Goal: Use online tool/utility: Utilize a website feature to perform a specific function

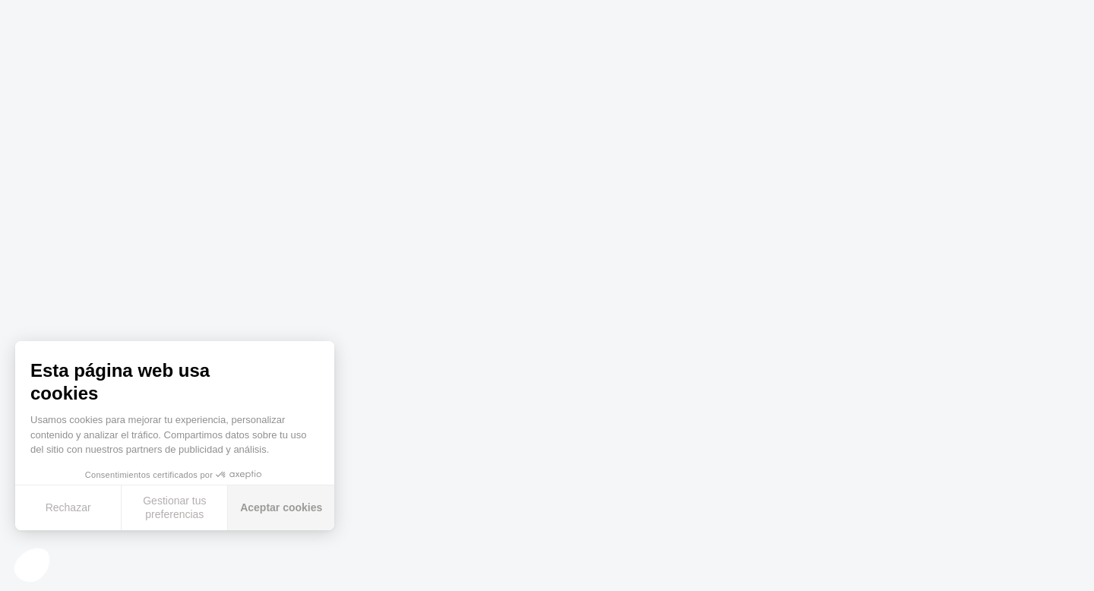
click at [302, 512] on button "Aceptar cookies" at bounding box center [281, 507] width 106 height 45
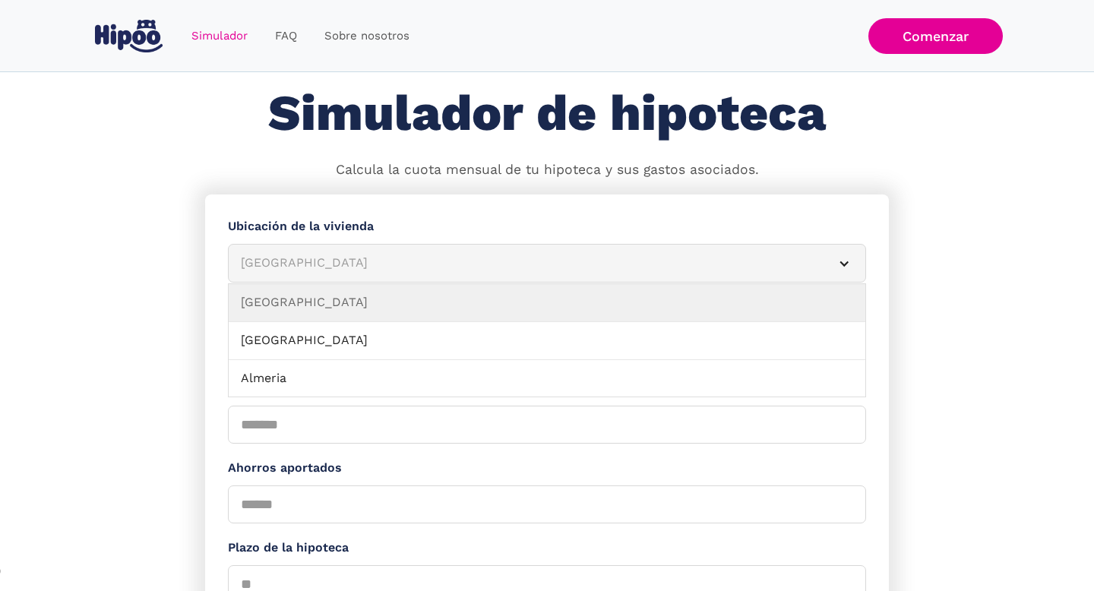
click at [384, 263] on div "[GEOGRAPHIC_DATA]" at bounding box center [529, 263] width 576 height 19
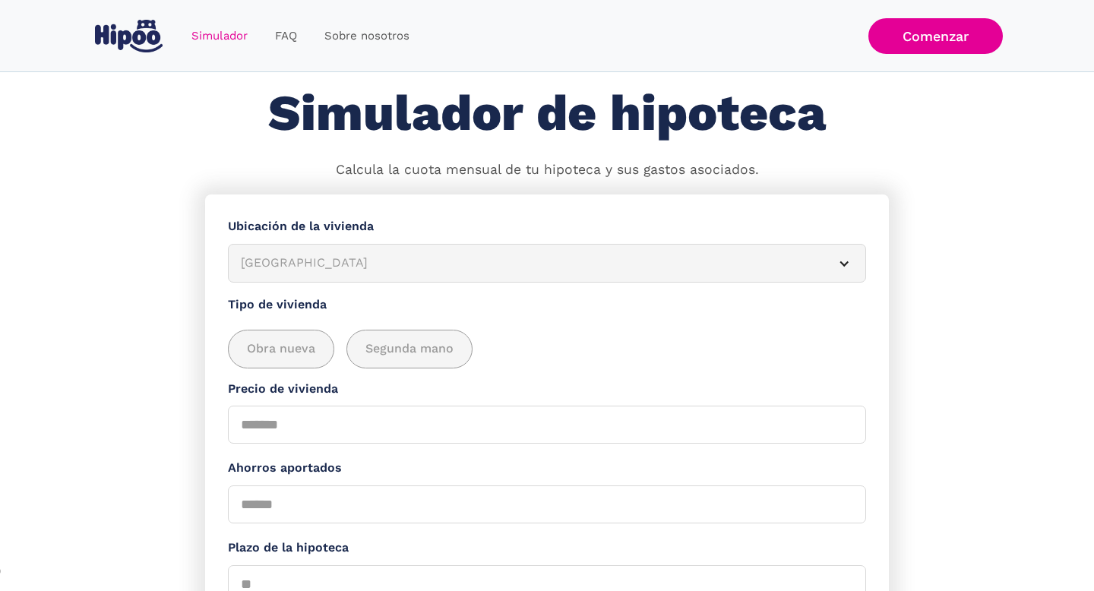
click at [384, 263] on div "[GEOGRAPHIC_DATA]" at bounding box center [529, 263] width 576 height 19
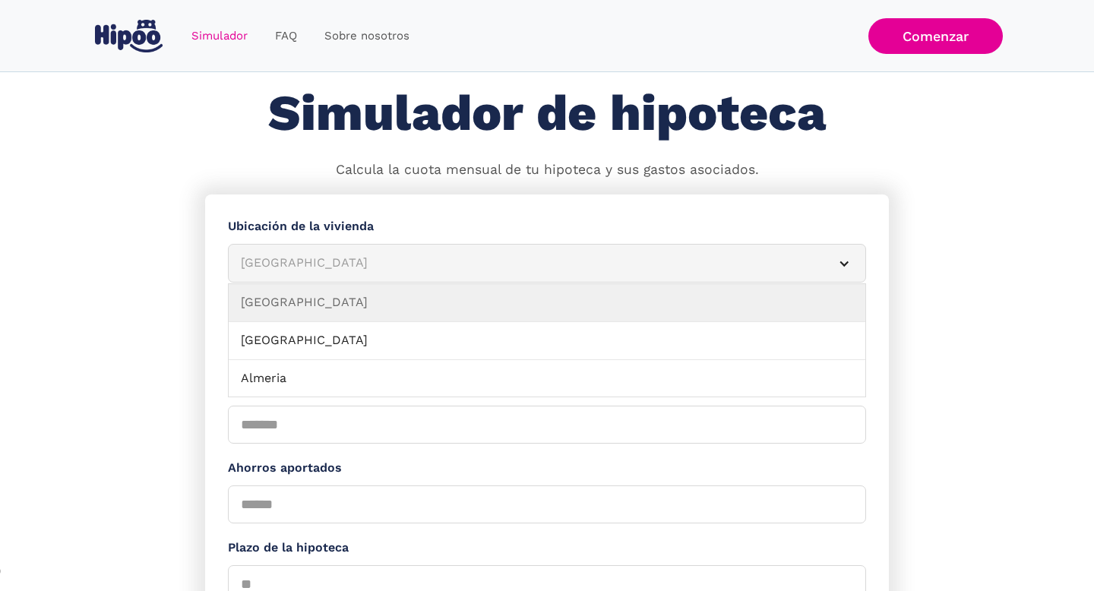
click at [847, 267] on div "Simulador Form" at bounding box center [844, 264] width 12 height 12
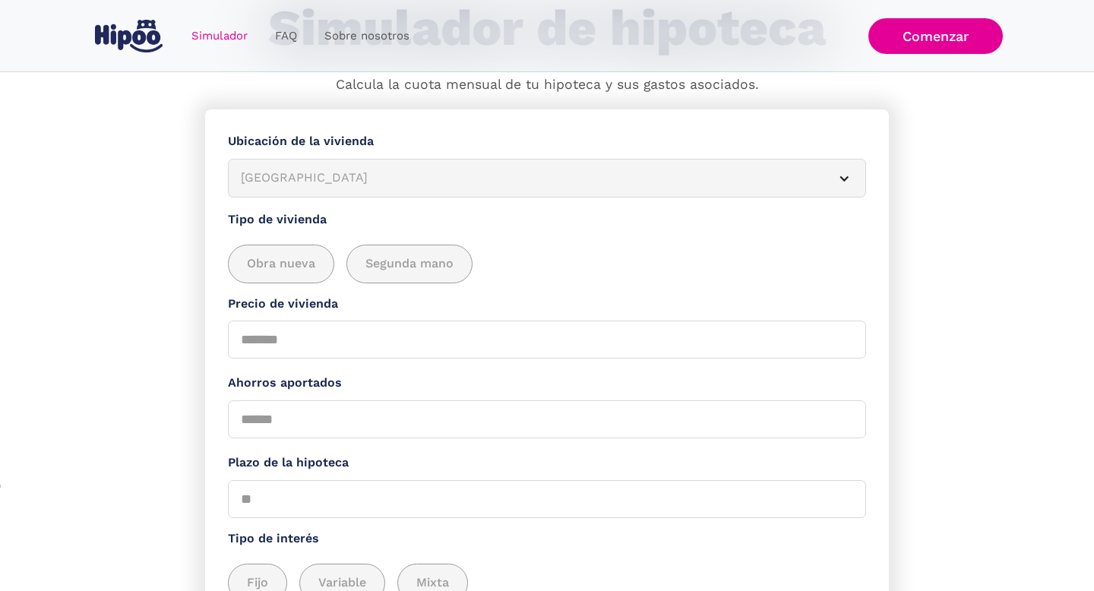
scroll to position [5, 0]
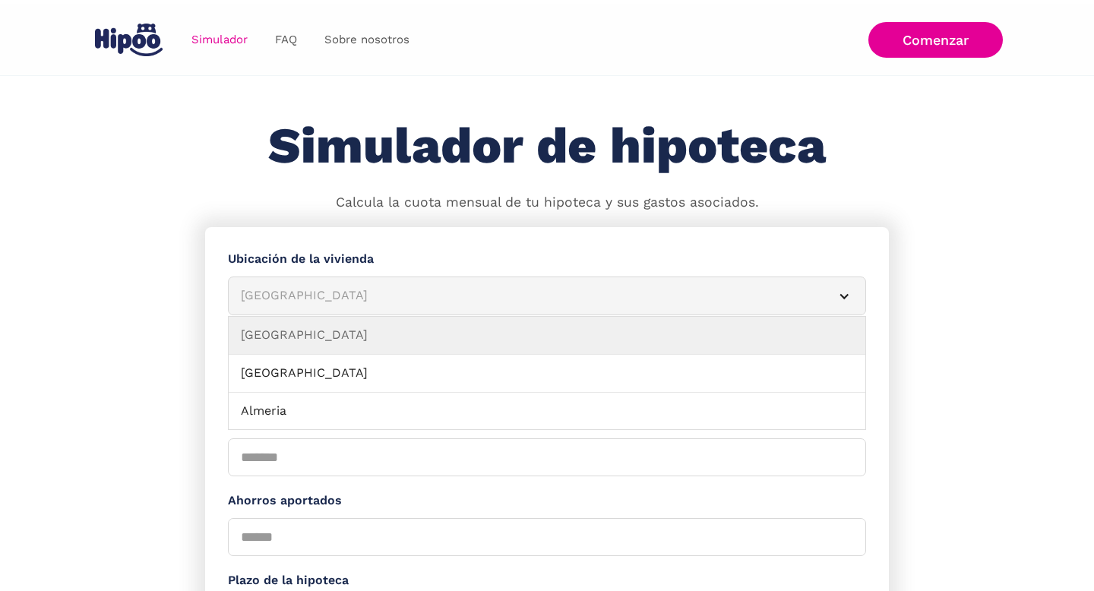
click at [846, 302] on div "Simulador Form" at bounding box center [844, 296] width 12 height 12
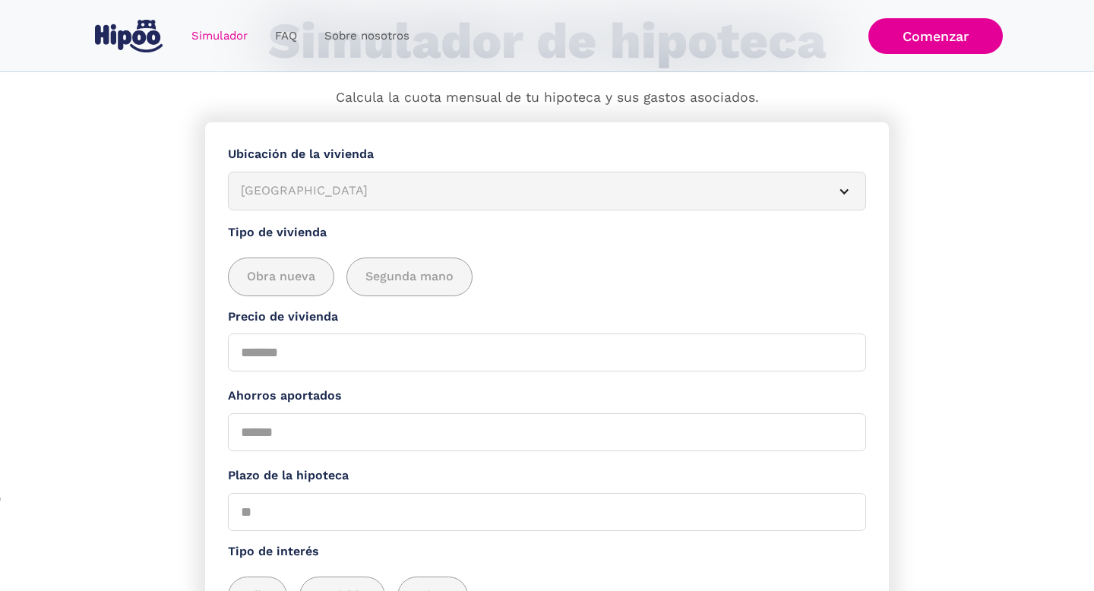
scroll to position [104, 0]
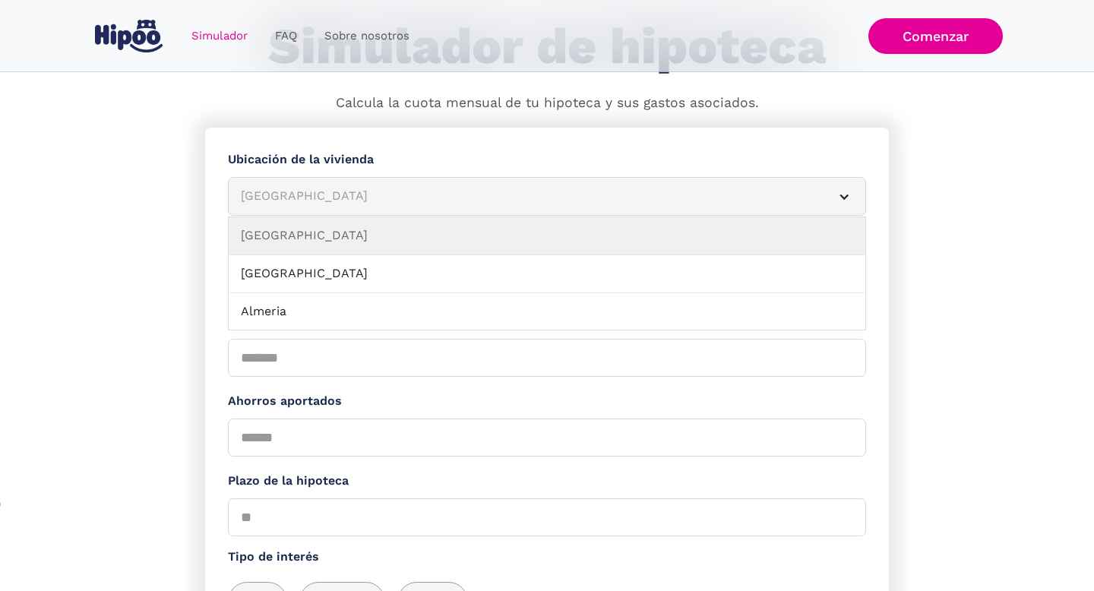
click at [719, 202] on div "[GEOGRAPHIC_DATA]" at bounding box center [529, 196] width 576 height 19
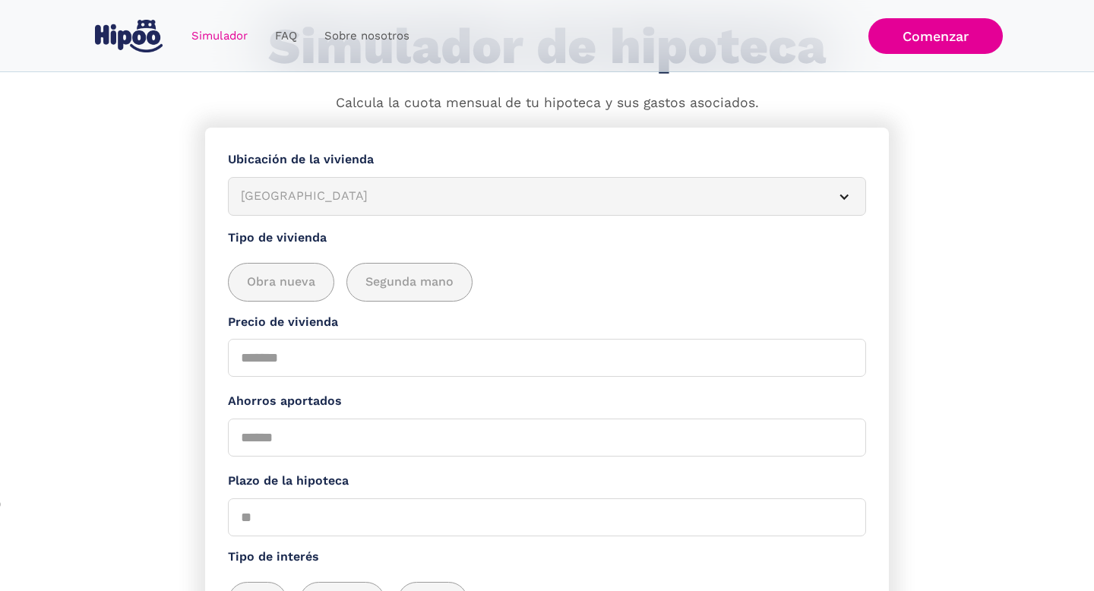
click at [719, 202] on div "[GEOGRAPHIC_DATA]" at bounding box center [529, 196] width 576 height 19
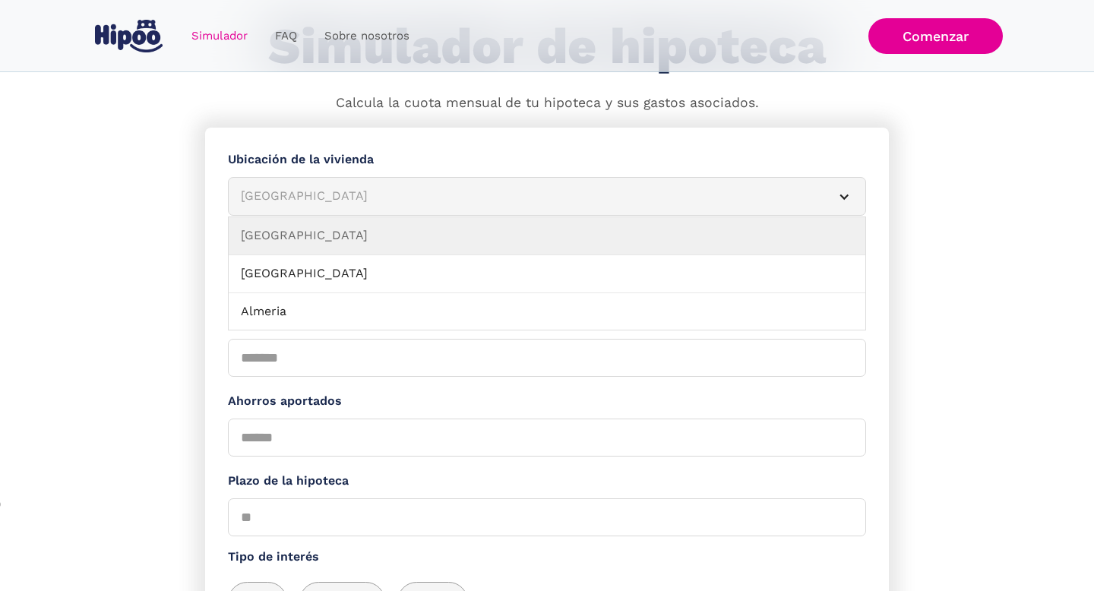
click at [656, 188] on div "[GEOGRAPHIC_DATA]" at bounding box center [529, 196] width 576 height 19
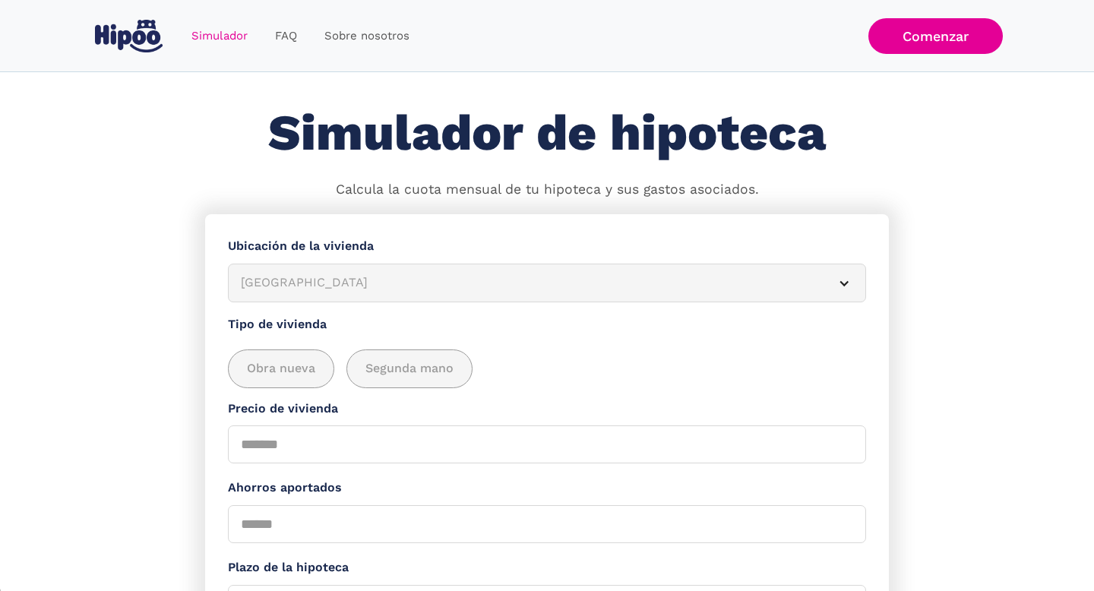
scroll to position [0, 0]
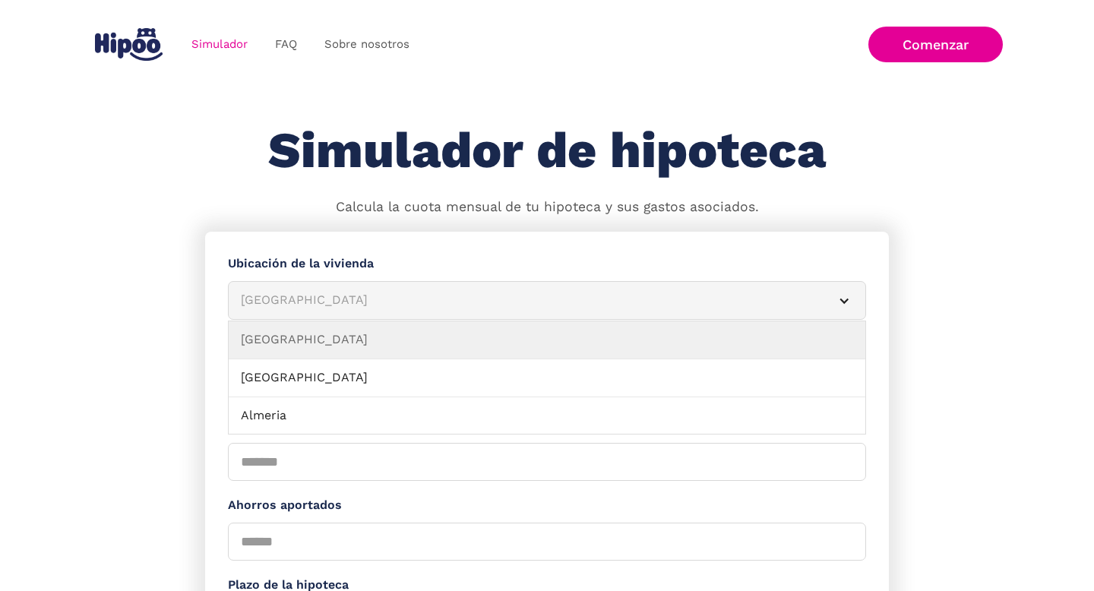
click at [848, 301] on div "Simulador Form" at bounding box center [844, 301] width 12 height 12
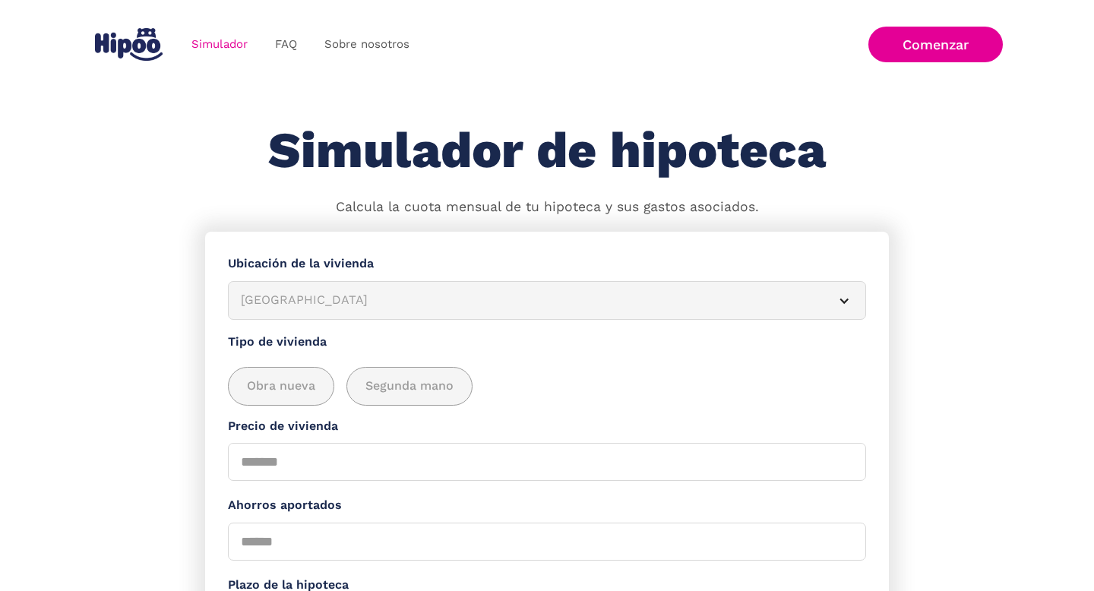
click at [810, 300] on div "[GEOGRAPHIC_DATA]" at bounding box center [529, 300] width 576 height 19
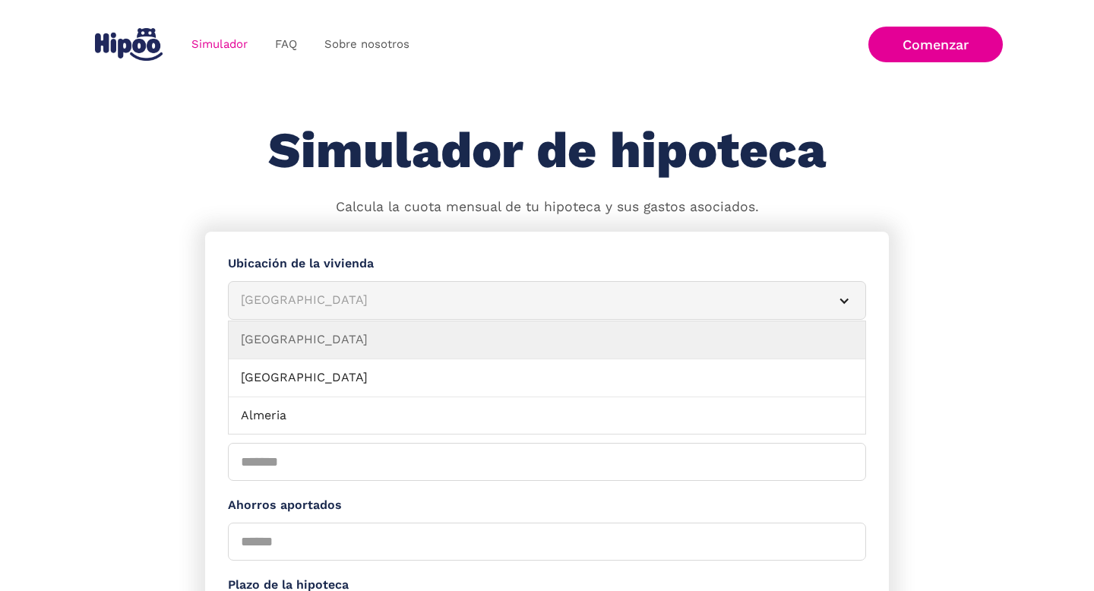
click at [790, 292] on div "[GEOGRAPHIC_DATA]" at bounding box center [529, 300] width 576 height 19
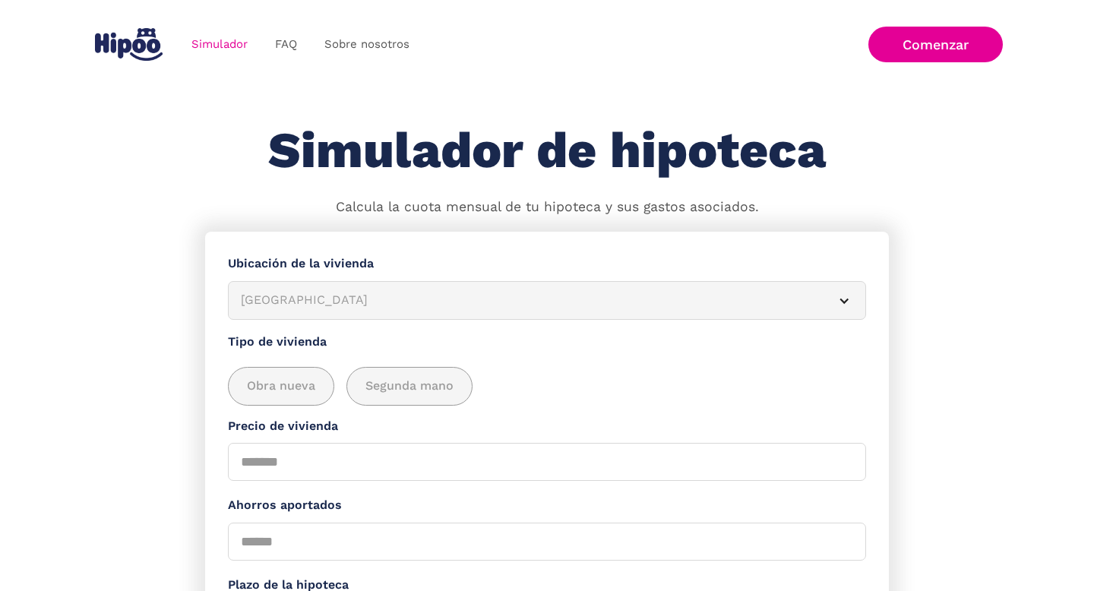
click at [790, 292] on div "[GEOGRAPHIC_DATA]" at bounding box center [529, 300] width 576 height 19
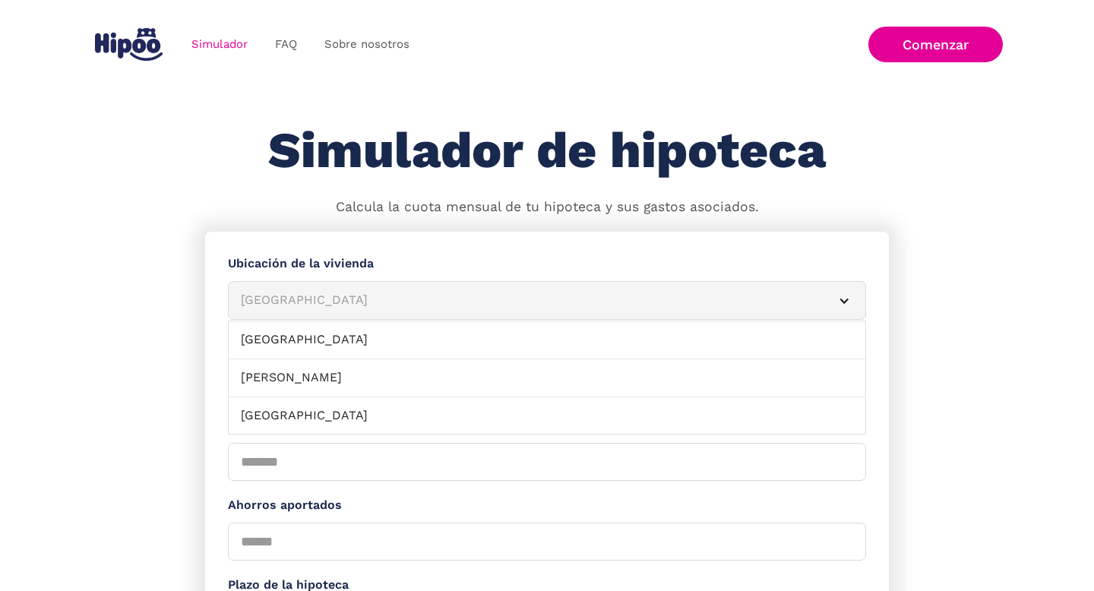
scroll to position [1437, 0]
click link "[GEOGRAPHIC_DATA]" at bounding box center [547, 378] width 637 height 38
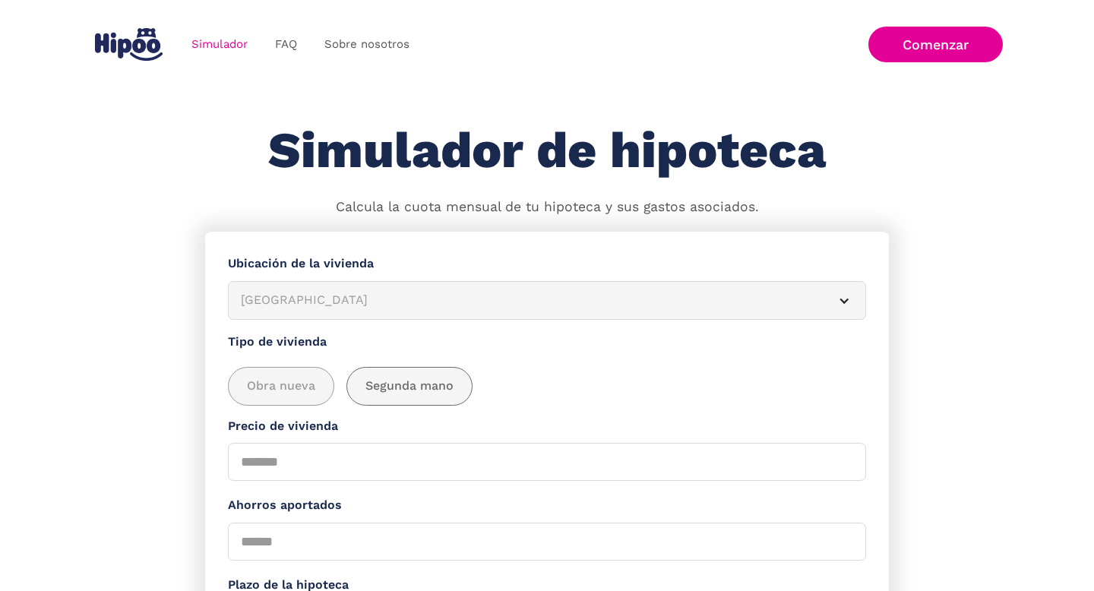
click at [381, 389] on span "Segunda mano" at bounding box center [409, 386] width 88 height 19
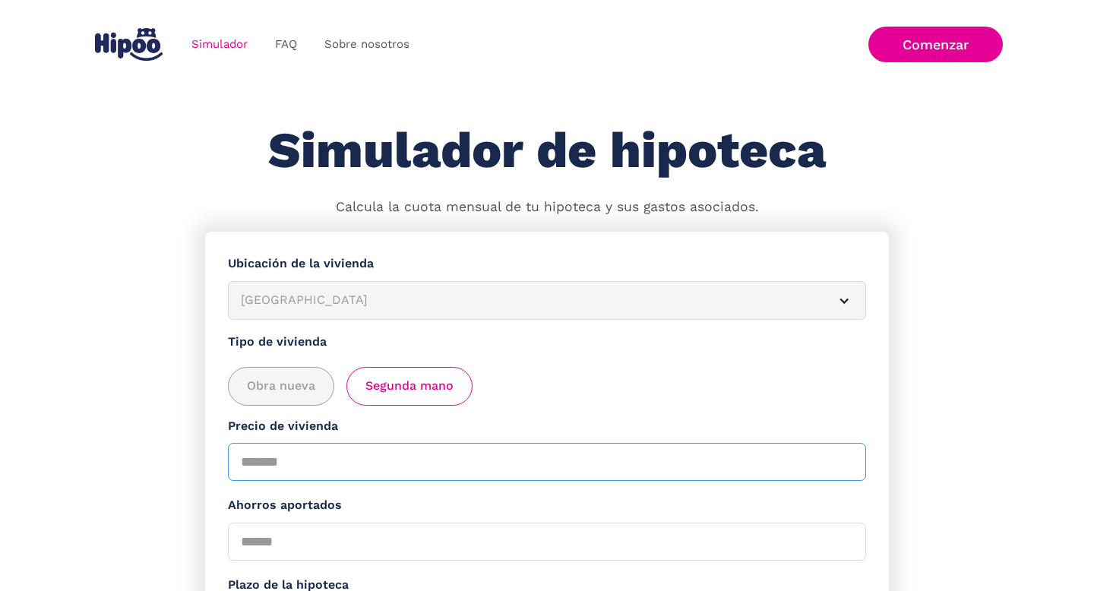
click at [327, 470] on input "Precio de vivienda" at bounding box center [547, 462] width 638 height 38
type input "*"
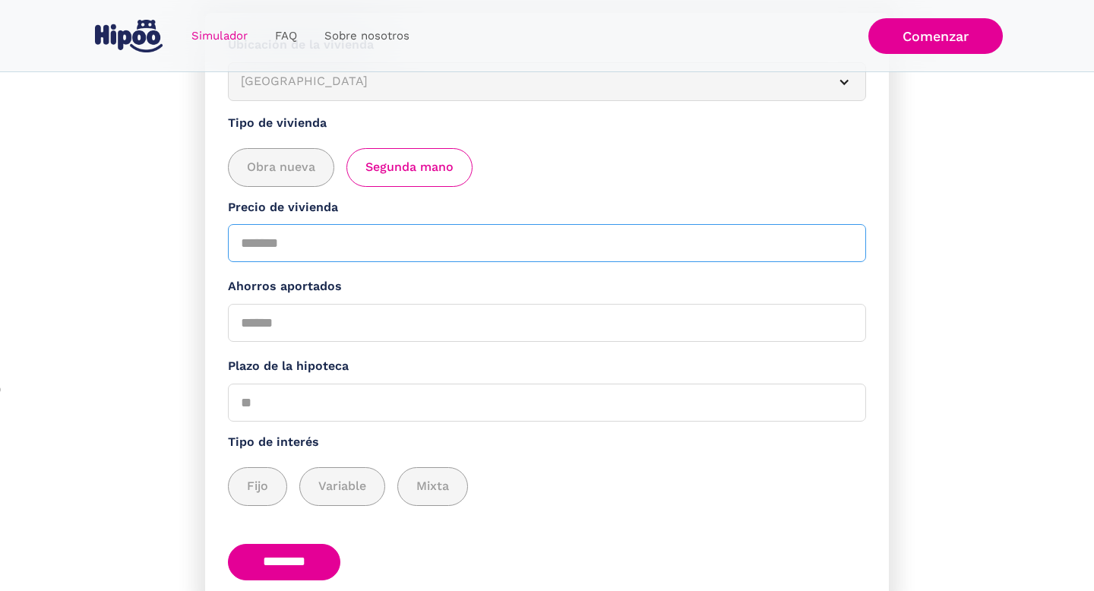
scroll to position [288, 0]
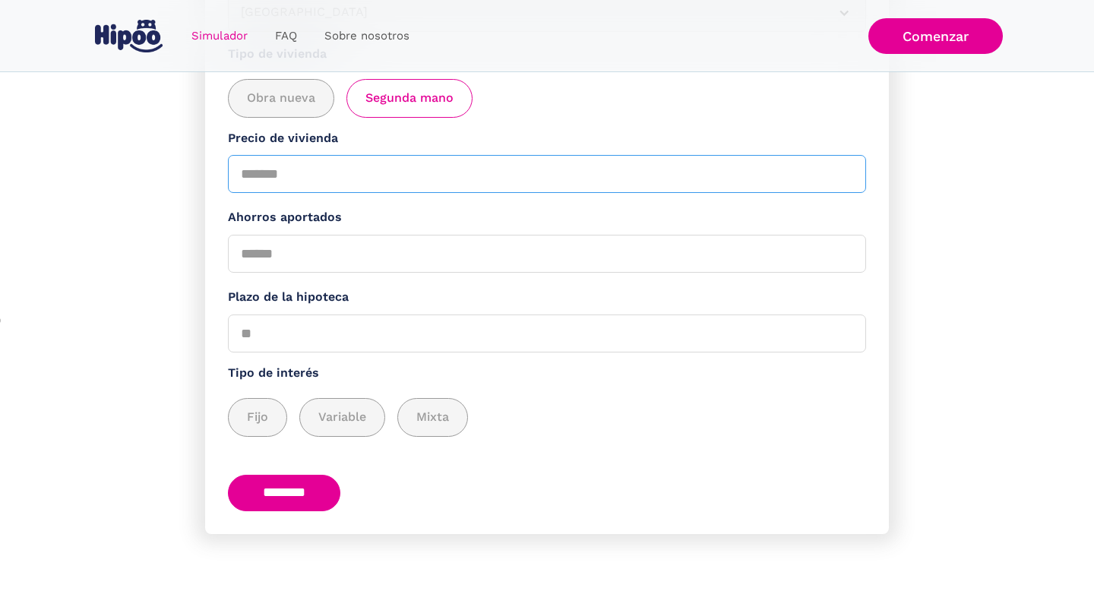
type input "*****"
click at [357, 258] on input "Ahorros aportados" at bounding box center [547, 254] width 638 height 38
type input "*****"
click at [351, 340] on input "Plazo de la hipoteca" at bounding box center [547, 334] width 638 height 38
click at [295, 495] on input "********" at bounding box center [284, 493] width 112 height 37
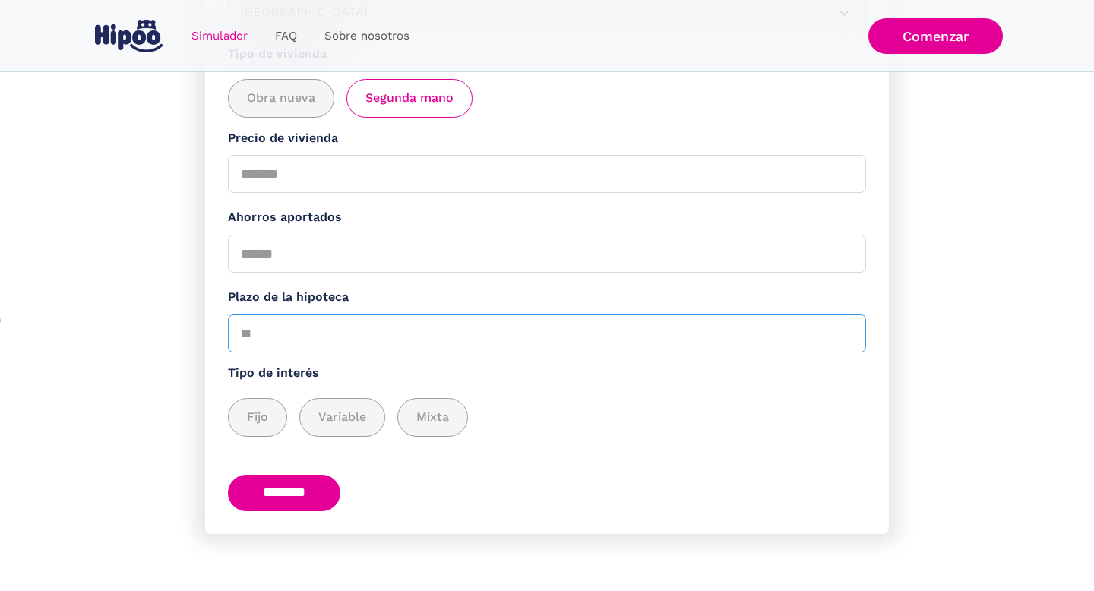
type input "**"
click at [321, 498] on input "********" at bounding box center [284, 493] width 112 height 37
click at [263, 418] on span "Fijo" at bounding box center [257, 417] width 21 height 19
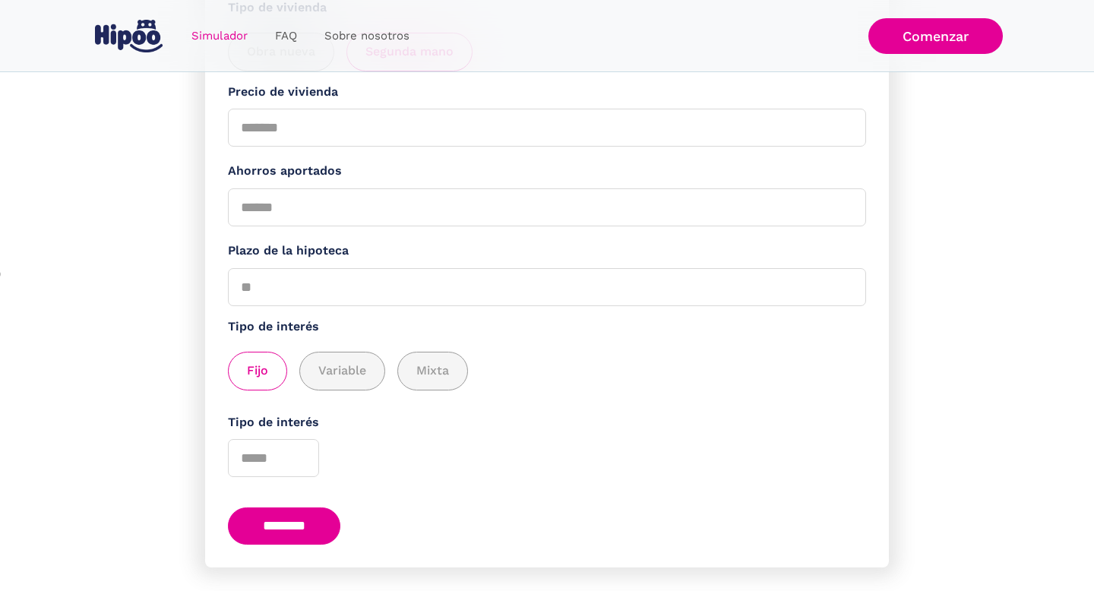
scroll to position [368, 0]
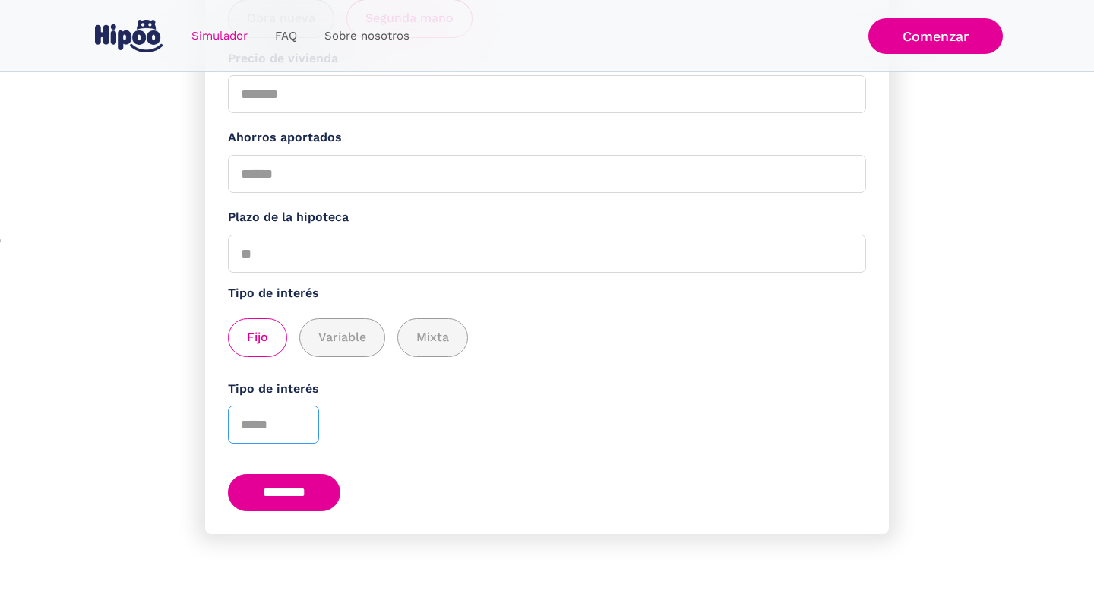
type input "*"
click at [295, 427] on input "*" at bounding box center [273, 425] width 91 height 38
type input "*"
click at [335, 490] on input "********" at bounding box center [284, 492] width 112 height 37
